Goal: Task Accomplishment & Management: Manage account settings

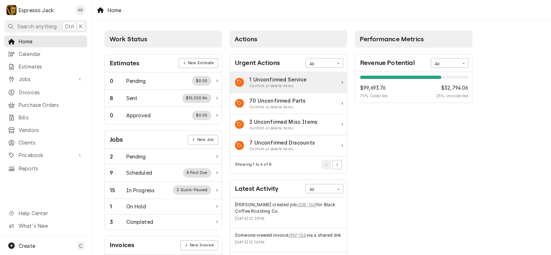
click at [272, 84] on div "Confirm or delete items" at bounding box center [277, 86] width 57 height 6
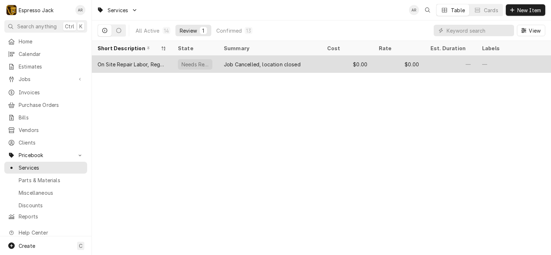
click at [275, 59] on div "Job Cancelled, location closed" at bounding box center [269, 64] width 103 height 17
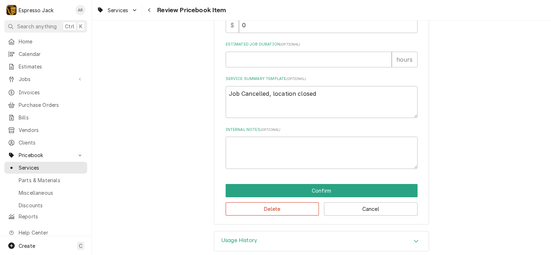
scroll to position [278, 0]
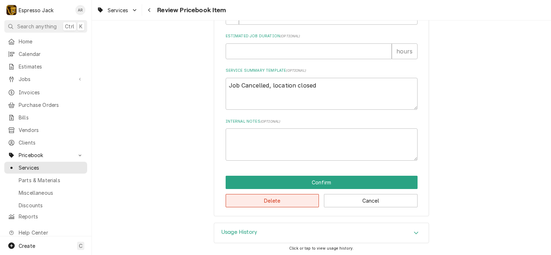
click at [278, 199] on button "Delete" at bounding box center [273, 200] width 94 height 13
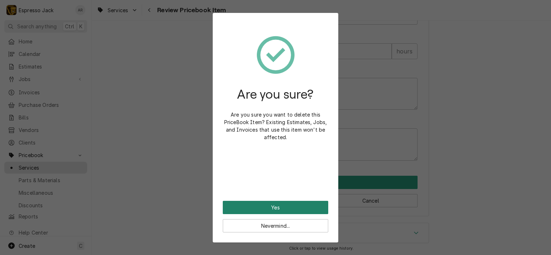
click at [270, 205] on button "Yes" at bounding box center [275, 207] width 105 height 13
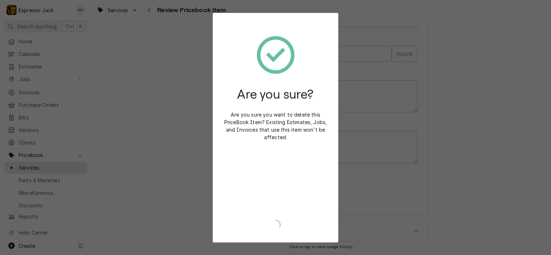
scroll to position [274, 0]
type textarea "x"
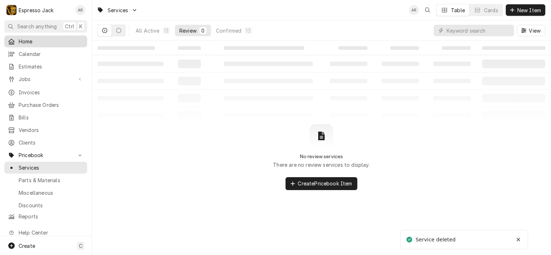
click at [39, 40] on span "Home" at bounding box center [51, 42] width 65 height 8
